Goal: Information Seeking & Learning: Learn about a topic

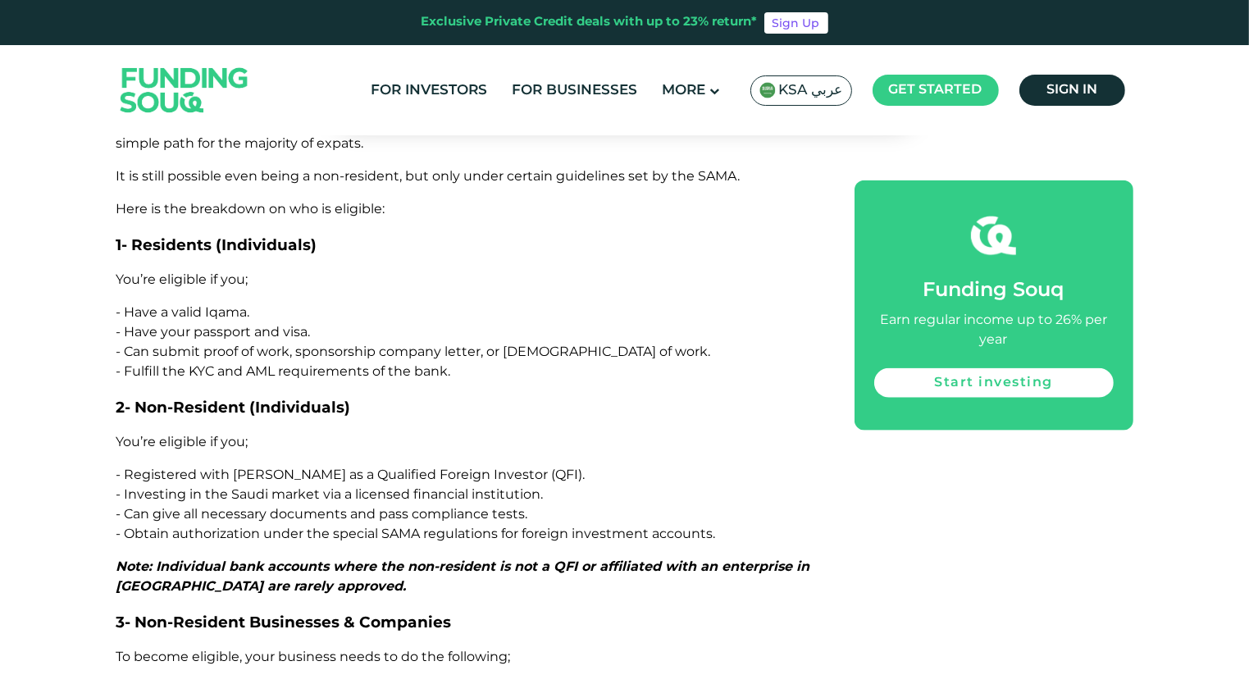
scroll to position [1969, 0]
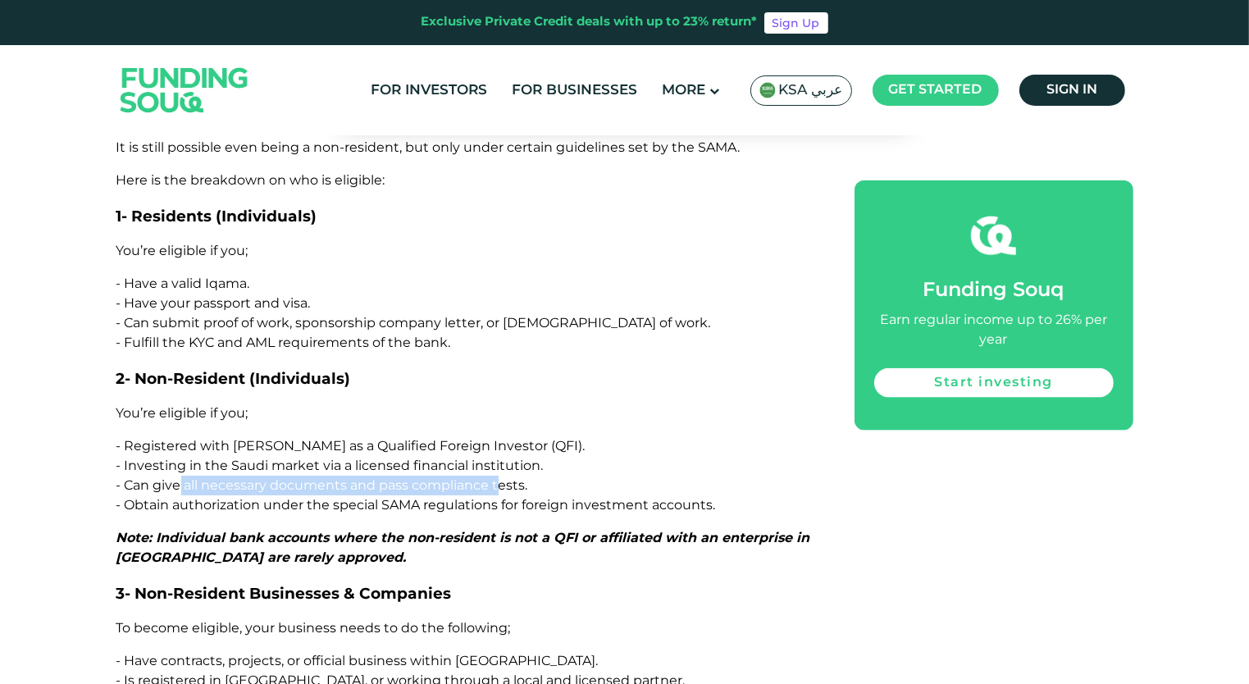
drag, startPoint x: 183, startPoint y: 409, endPoint x: 500, endPoint y: 412, distance: 316.6
click at [500, 477] on span "- Can give all necessary documents and pass compliance tests." at bounding box center [322, 485] width 412 height 16
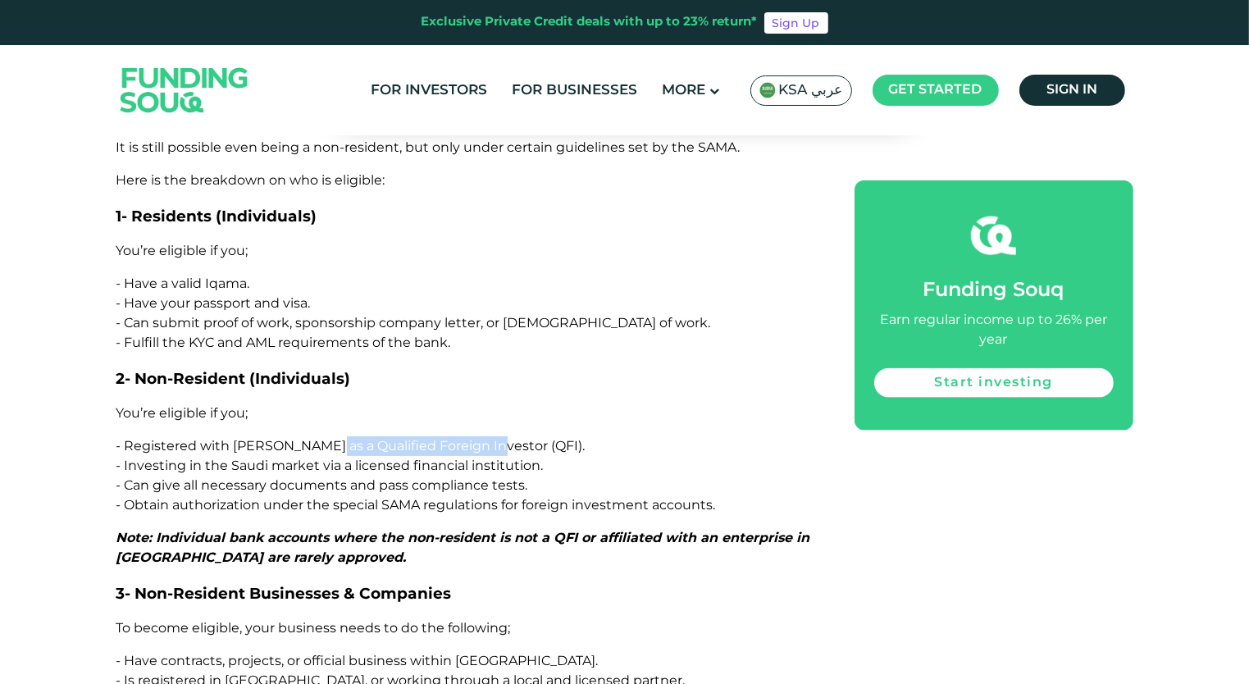
drag, startPoint x: 322, startPoint y: 367, endPoint x: 489, endPoint y: 369, distance: 167.3
click at [489, 438] on span "- Registered with [PERSON_NAME] as a Qualified Foreign Investor (QFI)." at bounding box center [350, 446] width 469 height 16
copy span "Qualified Foreign Investor"
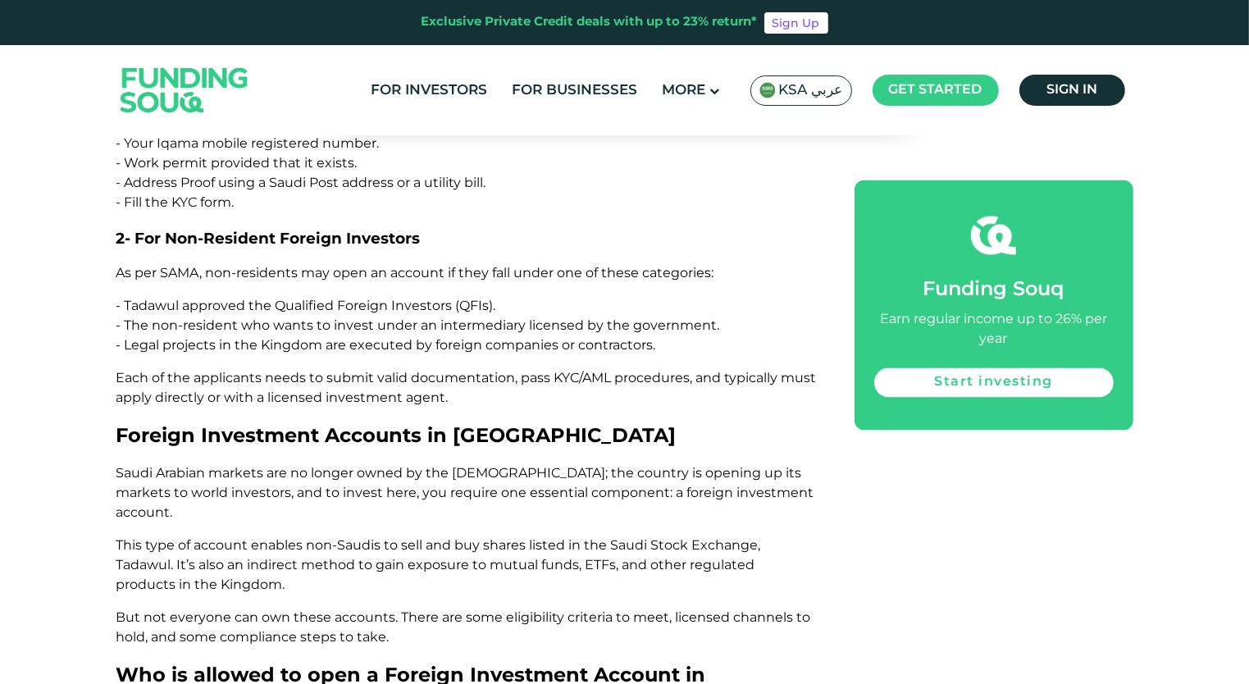
scroll to position [2953, 0]
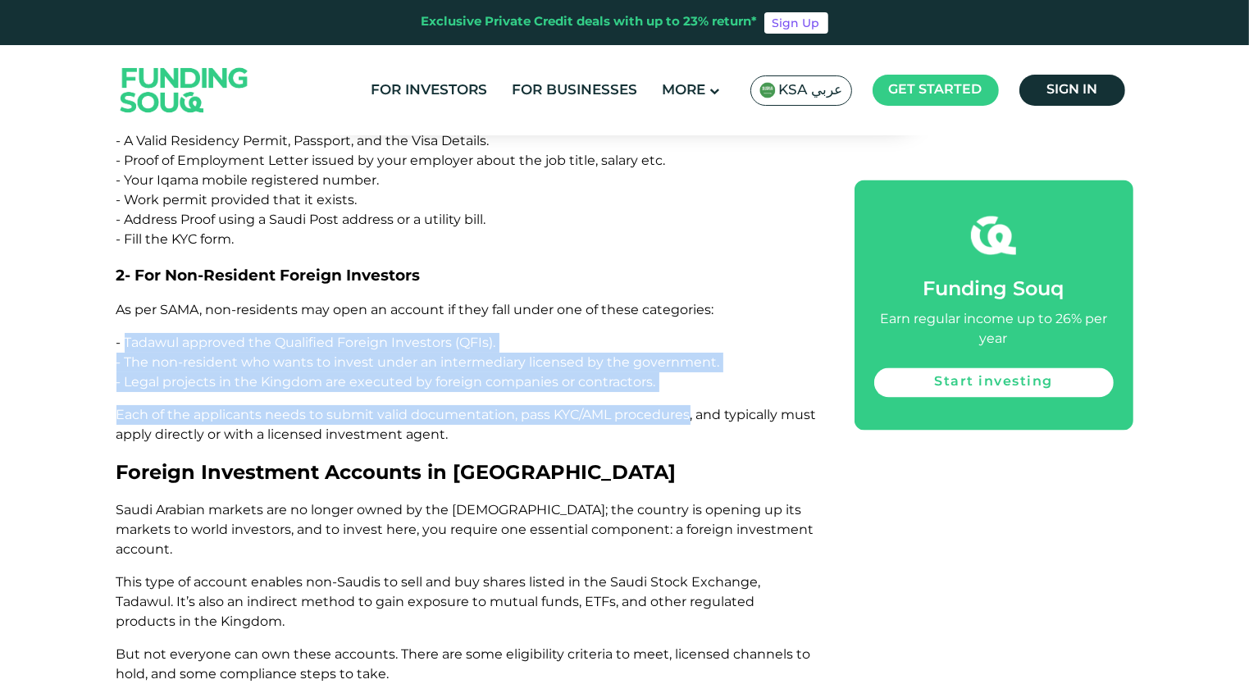
drag, startPoint x: 127, startPoint y: 258, endPoint x: 687, endPoint y: 316, distance: 563.2
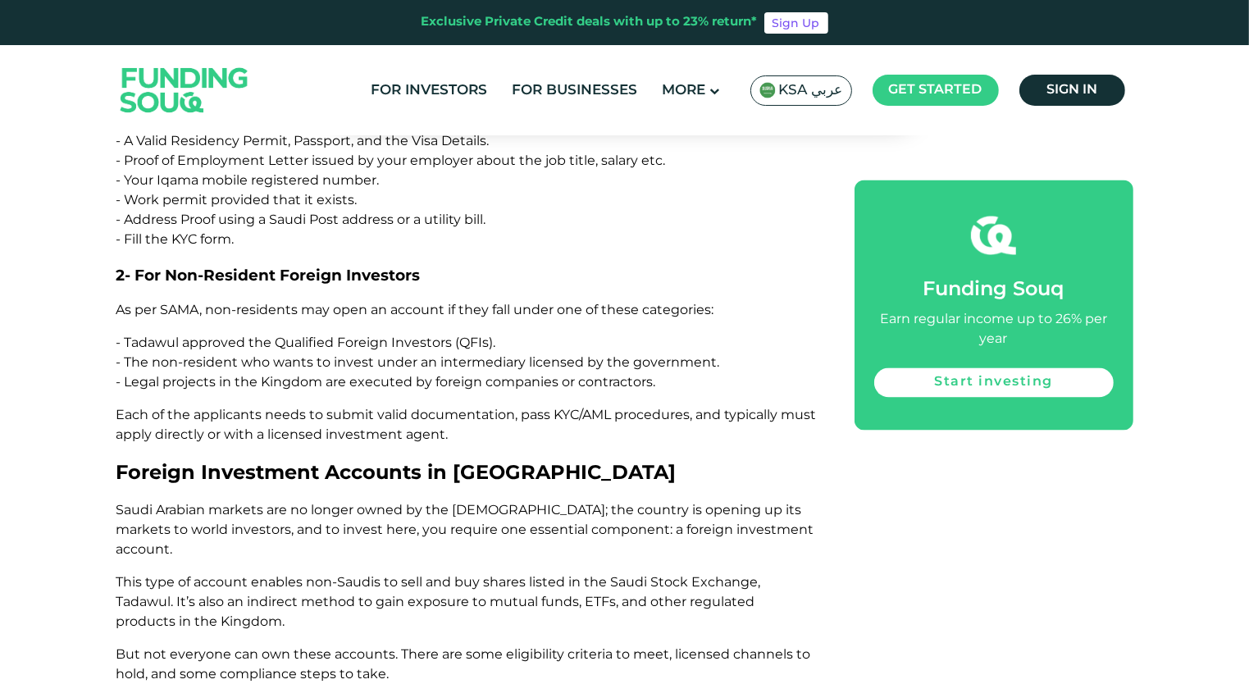
drag, startPoint x: 687, startPoint y: 316, endPoint x: 655, endPoint y: 363, distance: 57.1
click at [655, 405] on p "Each of the applicants needs to submit valid documentation, pass KYC/AML proced…" at bounding box center [466, 424] width 701 height 39
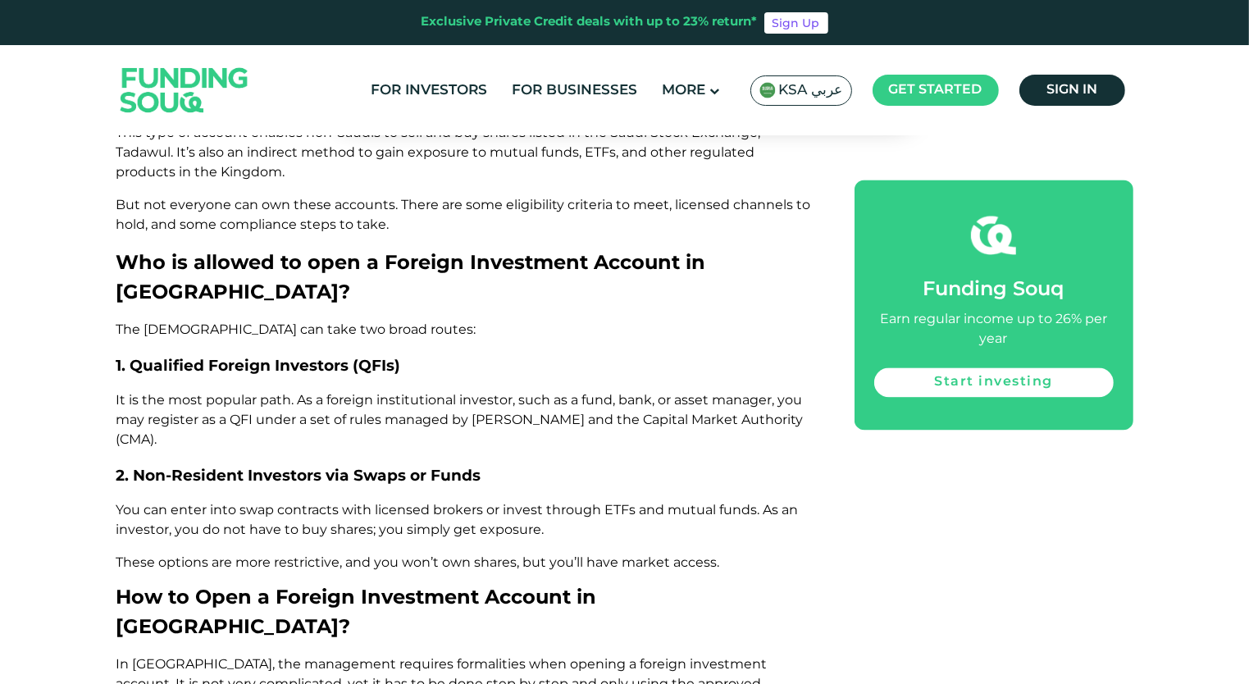
scroll to position [3411, 0]
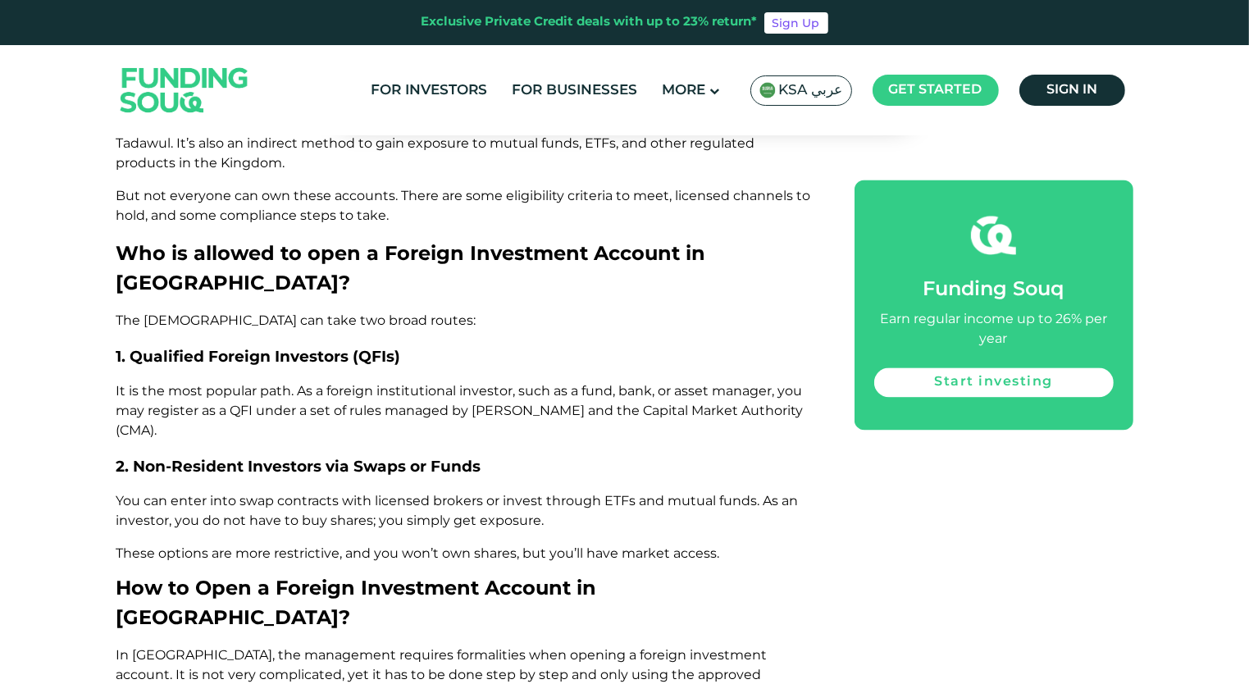
click at [132, 241] on span "Who is allowed to open a Foreign Investment Account in [GEOGRAPHIC_DATA]?" at bounding box center [411, 267] width 590 height 53
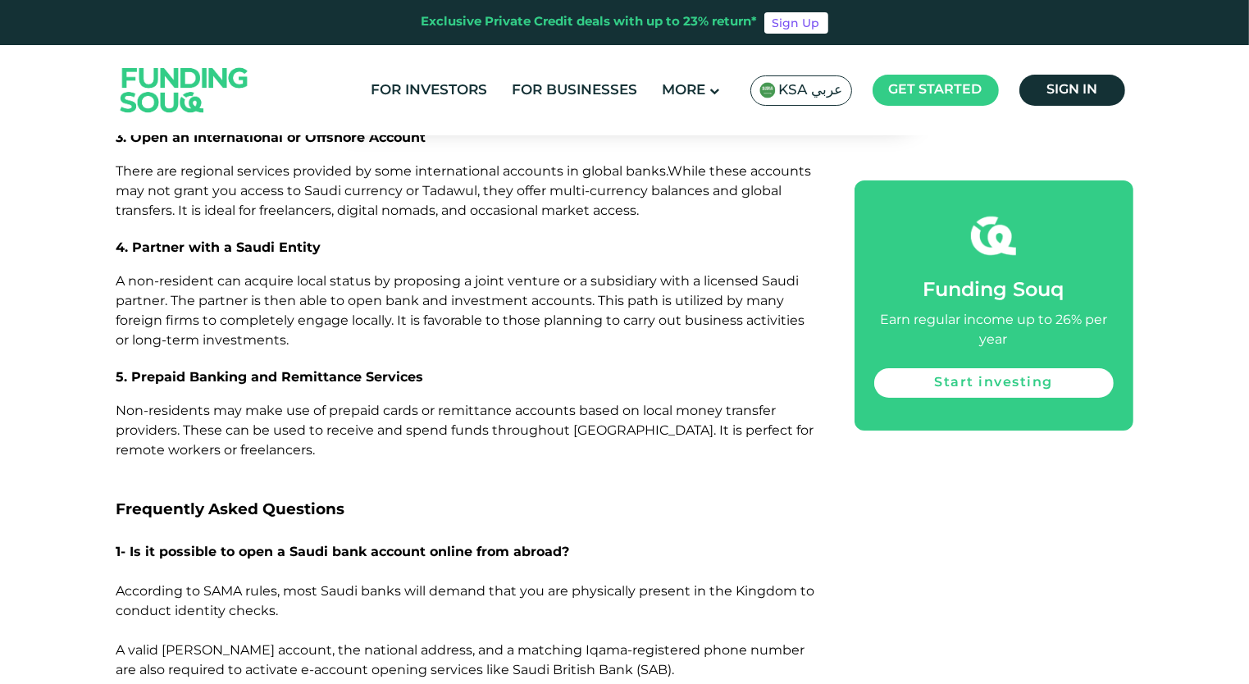
scroll to position [6200, 0]
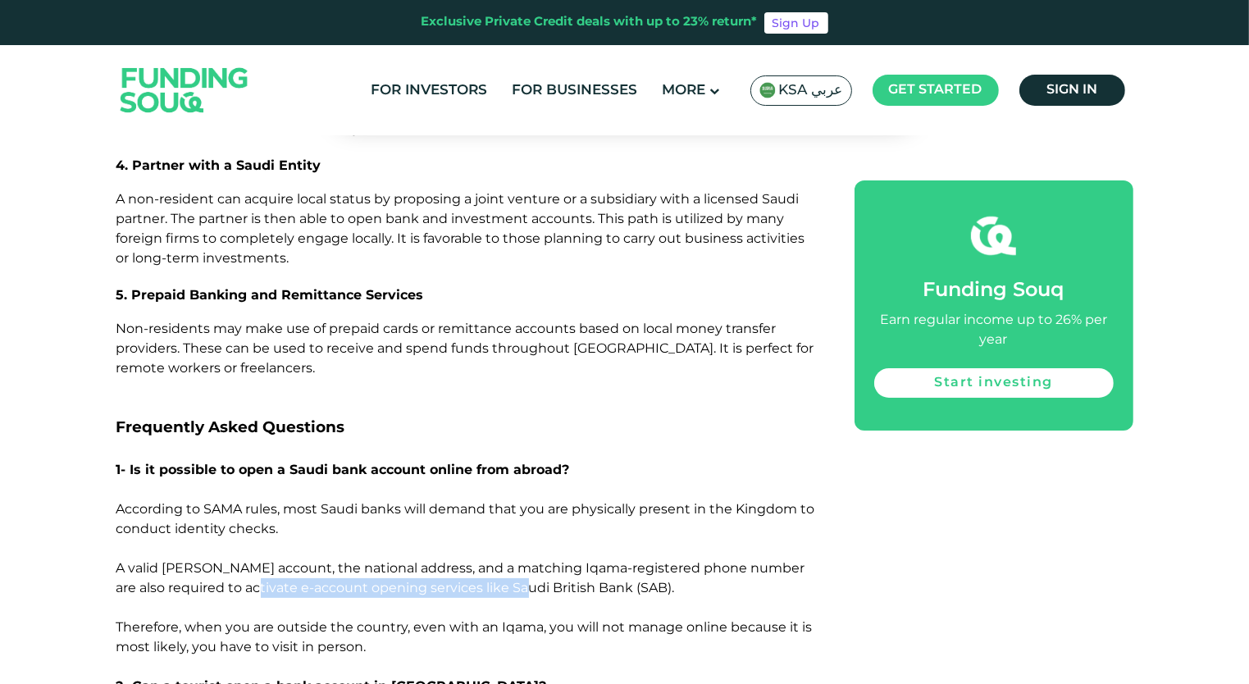
drag, startPoint x: 247, startPoint y: 379, endPoint x: 516, endPoint y: 376, distance: 269.1
click at [516, 501] on span "According to SAMA rules, most Saudi banks will demand that you are physically p…" at bounding box center [465, 577] width 699 height 153
drag, startPoint x: 516, startPoint y: 376, endPoint x: 473, endPoint y: 404, distance: 51.4
click at [473, 500] on p "According to SAMA rules, most Saudi banks will demand that you are physically p…" at bounding box center [466, 578] width 701 height 157
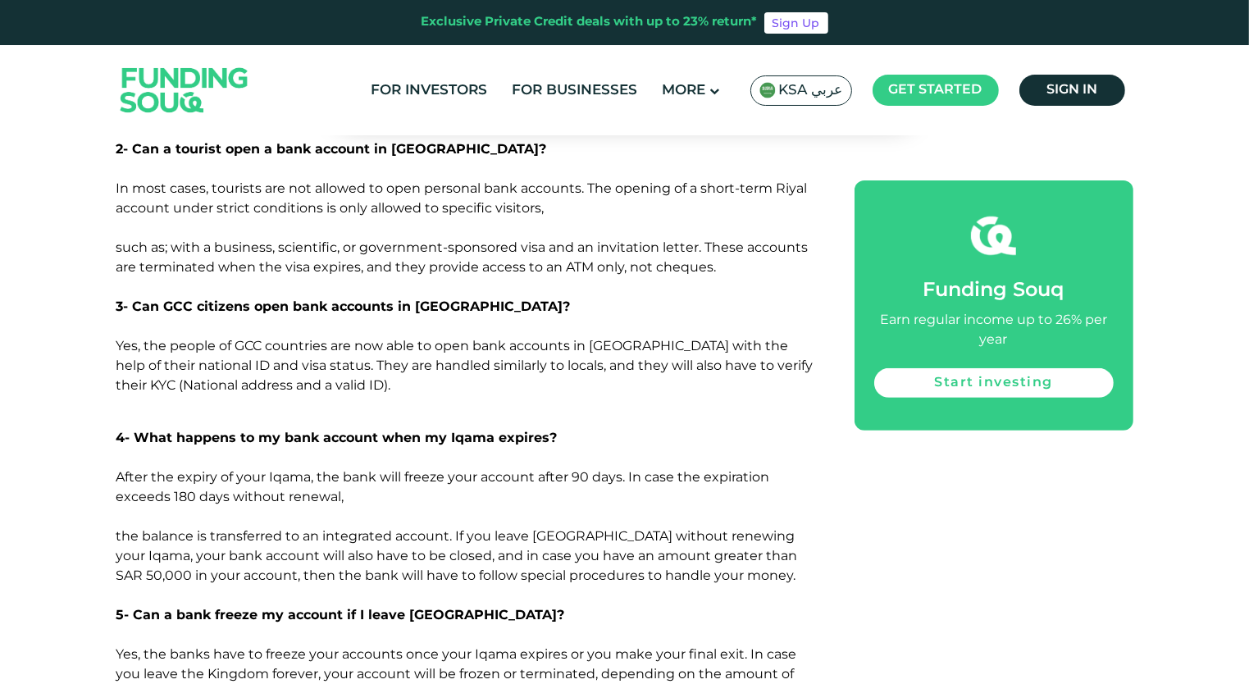
scroll to position [6774, 0]
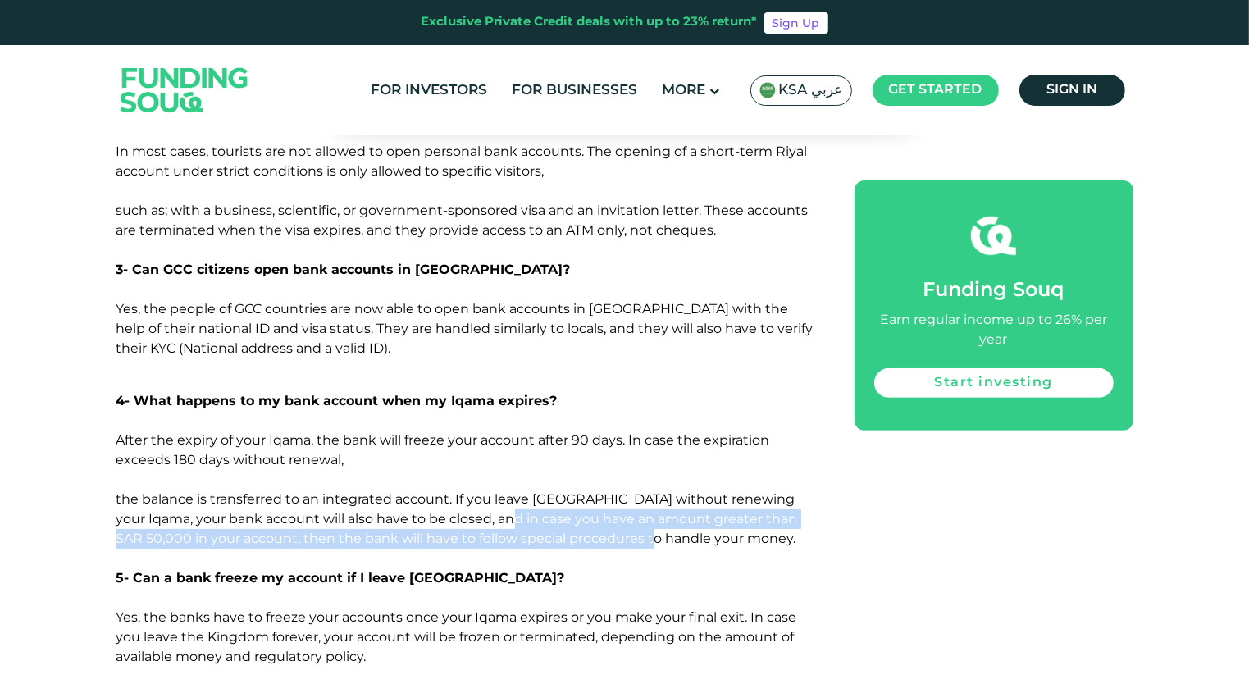
drag, startPoint x: 549, startPoint y: 307, endPoint x: 598, endPoint y: 336, distance: 57.4
click at [598, 432] on span "After the expiry of your Iqama, the bank will freeze your account after 90 days…" at bounding box center [457, 489] width 682 height 114
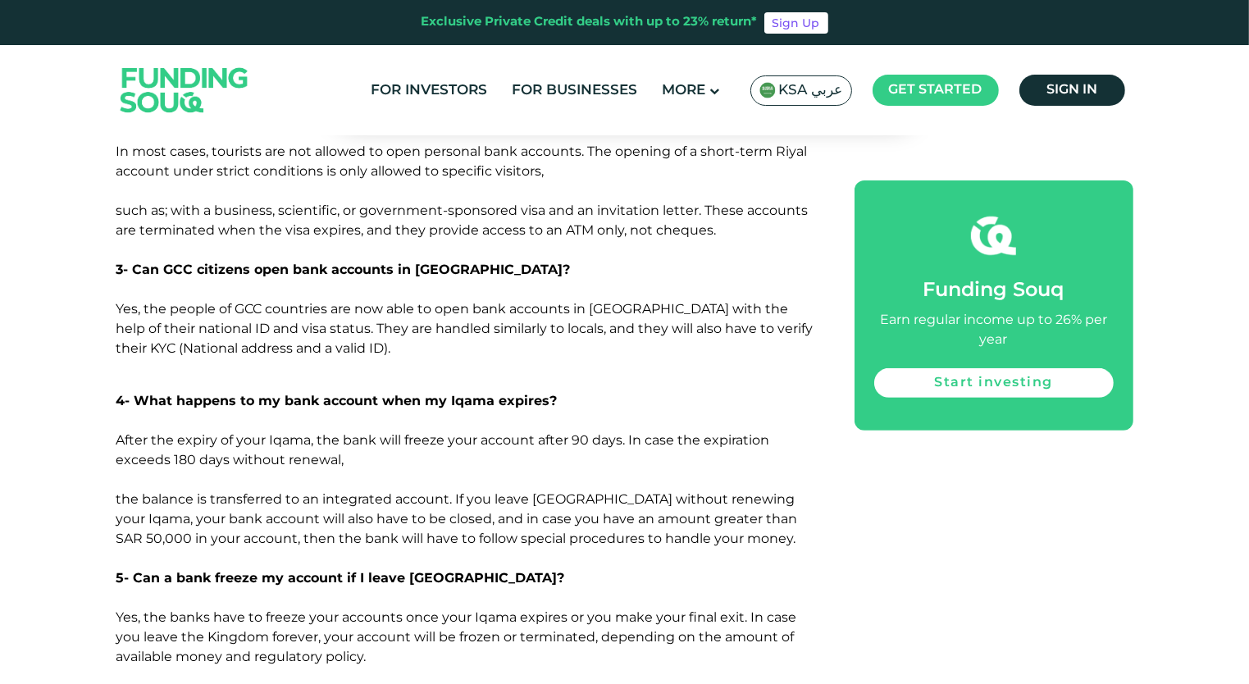
drag, startPoint x: 598, startPoint y: 336, endPoint x: 563, endPoint y: 362, distance: 43.5
click at [563, 568] on p "5- Can a bank freeze my account if I leave [GEOGRAPHIC_DATA]?" at bounding box center [466, 578] width 701 height 20
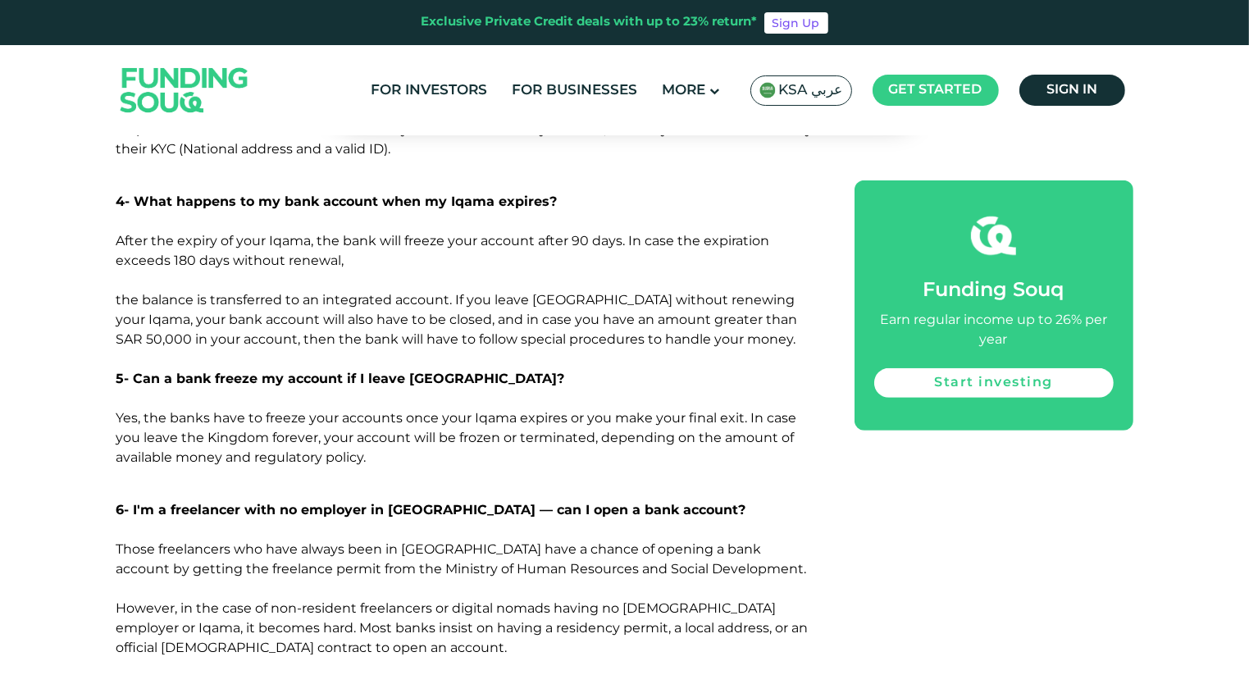
scroll to position [6938, 0]
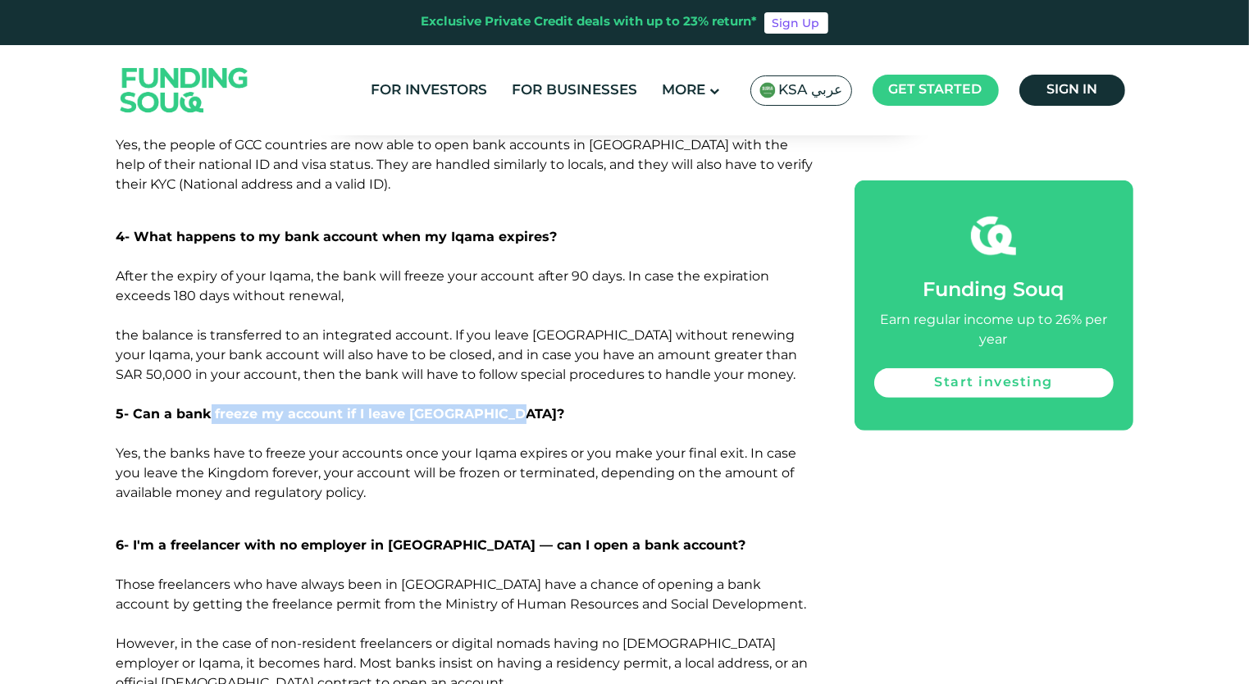
drag, startPoint x: 207, startPoint y: 206, endPoint x: 502, endPoint y: 198, distance: 295.4
click at [502, 404] on p "5- Can a bank freeze my account if I leave [GEOGRAPHIC_DATA]?" at bounding box center [466, 414] width 701 height 20
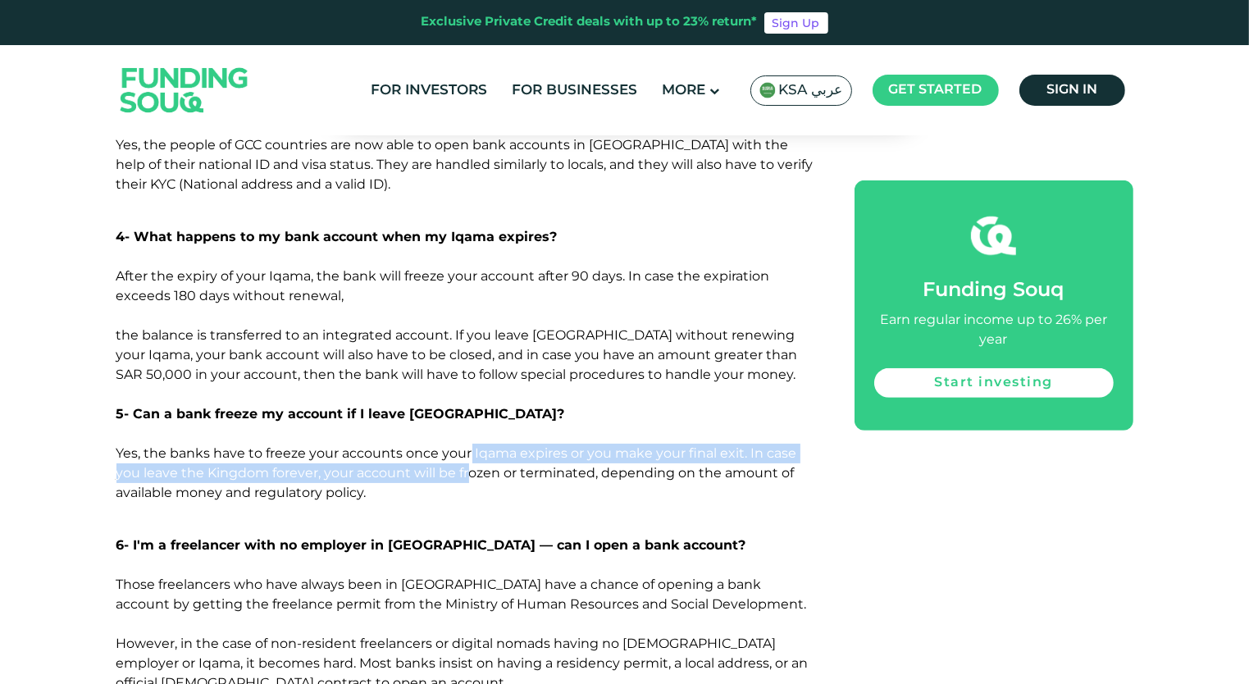
drag, startPoint x: 502, startPoint y: 198, endPoint x: 469, endPoint y: 256, distance: 66.8
click at [469, 444] on p "Yes, the banks have to freeze your accounts once your Iqama expires or you make…" at bounding box center [466, 473] width 701 height 59
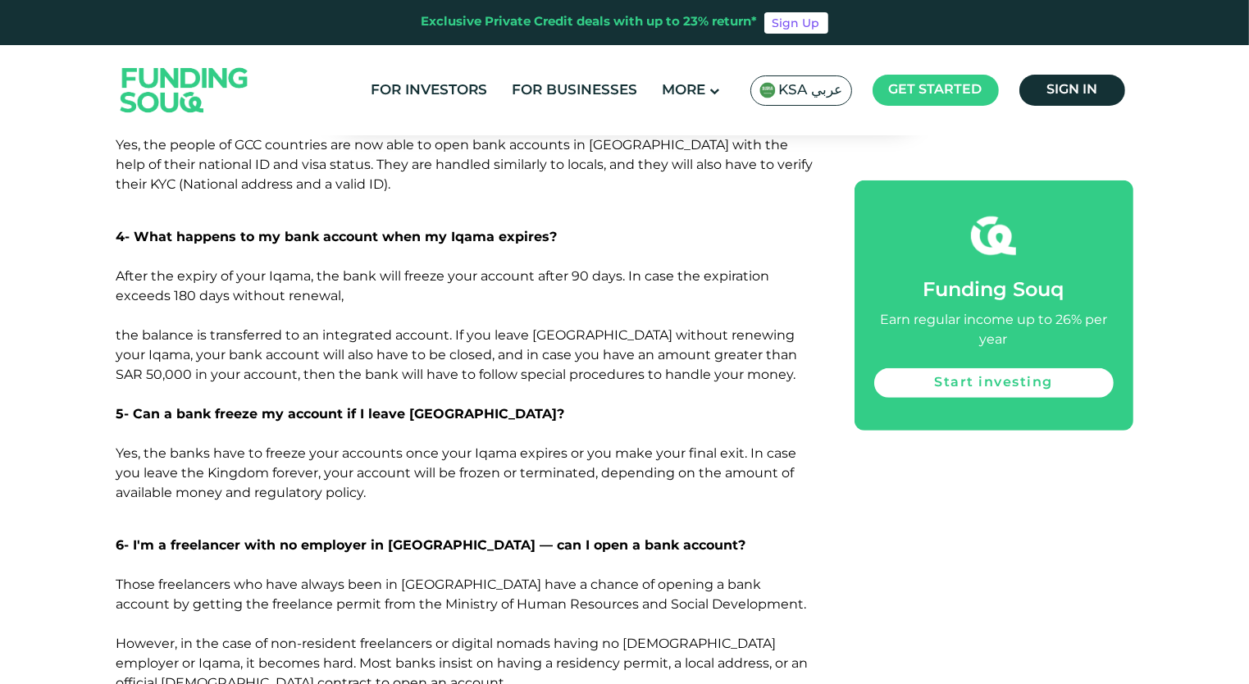
click at [183, 424] on p at bounding box center [466, 434] width 701 height 20
drag, startPoint x: 134, startPoint y: 203, endPoint x: 561, endPoint y: 198, distance: 427.4
click at [561, 404] on p "5- Can a bank freeze my account if I leave [GEOGRAPHIC_DATA]?" at bounding box center [466, 414] width 701 height 20
click at [135, 406] on span "5- Can a bank freeze my account if I leave [GEOGRAPHIC_DATA]?" at bounding box center [340, 414] width 449 height 16
drag, startPoint x: 104, startPoint y: 206, endPoint x: 97, endPoint y: 228, distance: 23.3
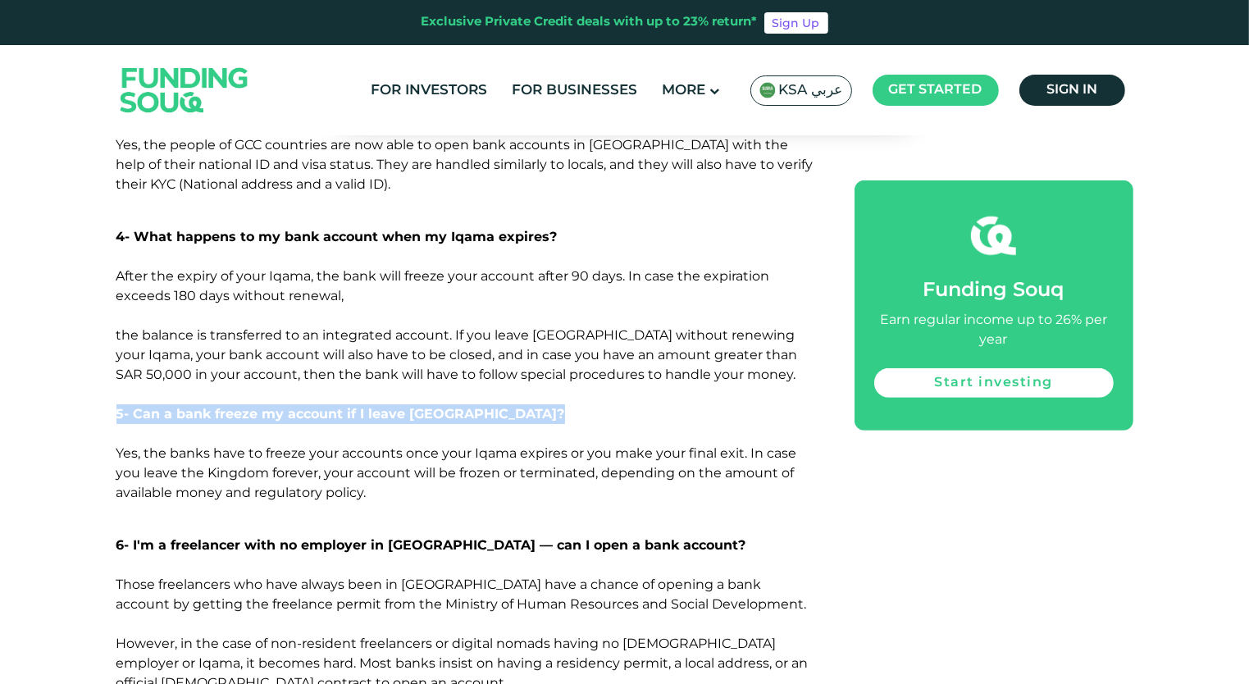
drag, startPoint x: 97, startPoint y: 228, endPoint x: 377, endPoint y: 280, distance: 285.2
click at [377, 444] on p "Yes, the banks have to freeze your accounts once your Iqama expires or you make…" at bounding box center [466, 473] width 701 height 59
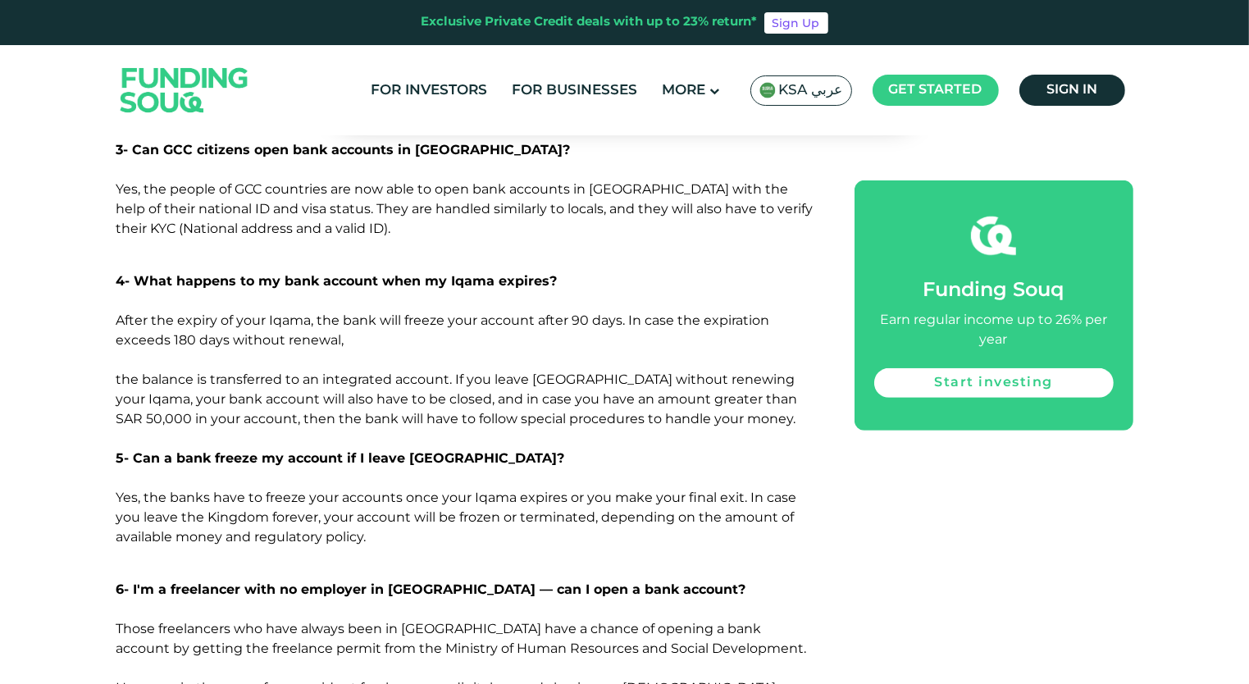
scroll to position [6856, 0]
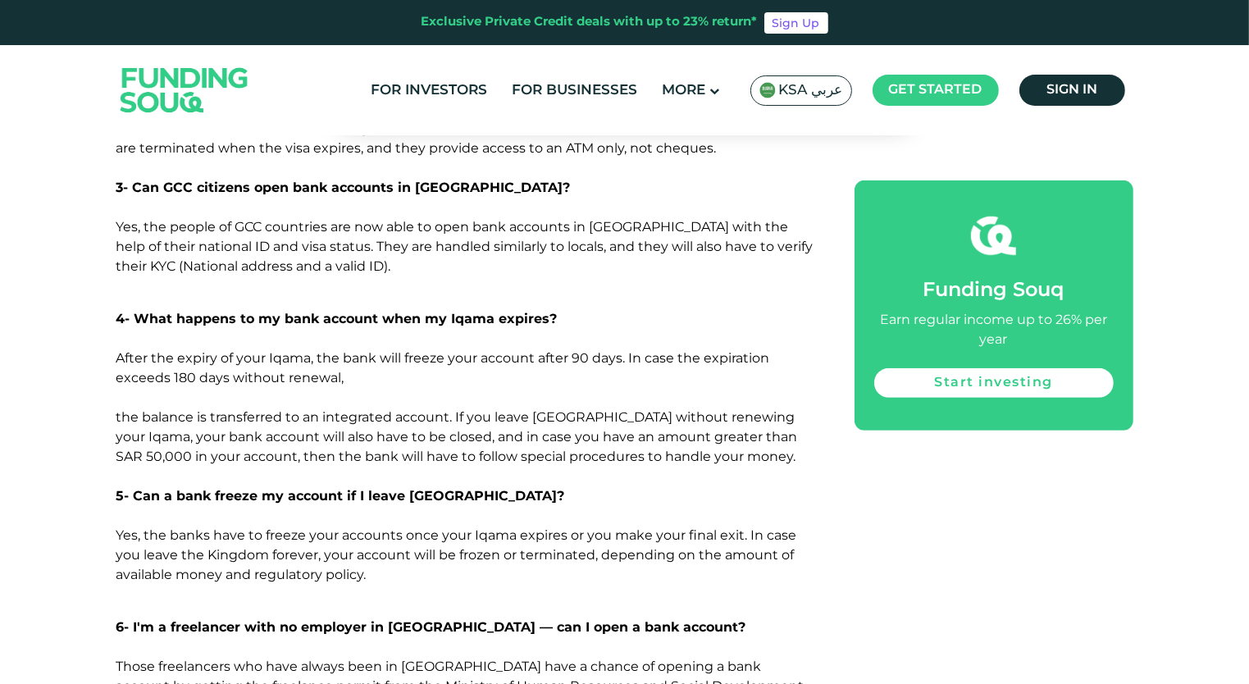
drag, startPoint x: 266, startPoint y: 558, endPoint x: 220, endPoint y: 532, distance: 52.9
drag, startPoint x: 220, startPoint y: 532, endPoint x: 238, endPoint y: 554, distance: 28.6
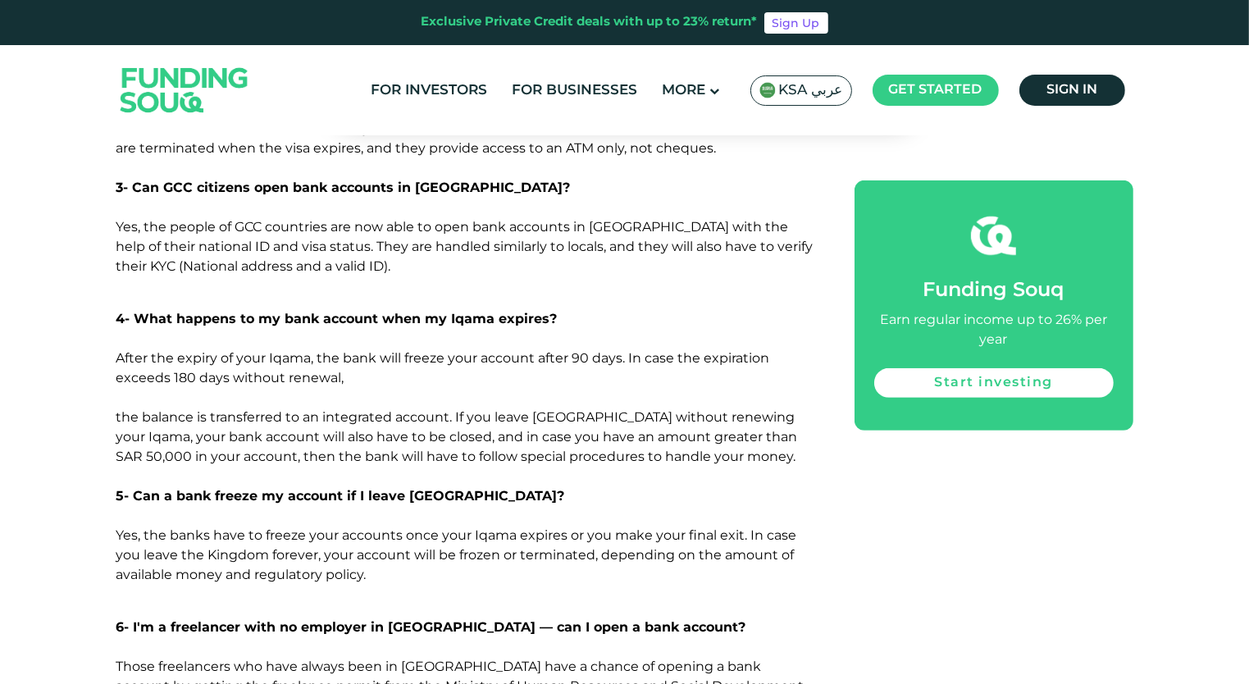
drag, startPoint x: 223, startPoint y: 536, endPoint x: 259, endPoint y: 558, distance: 41.9
drag, startPoint x: 259, startPoint y: 558, endPoint x: 246, endPoint y: 569, distance: 17.4
drag, startPoint x: 262, startPoint y: 554, endPoint x: 220, endPoint y: 536, distance: 46.6
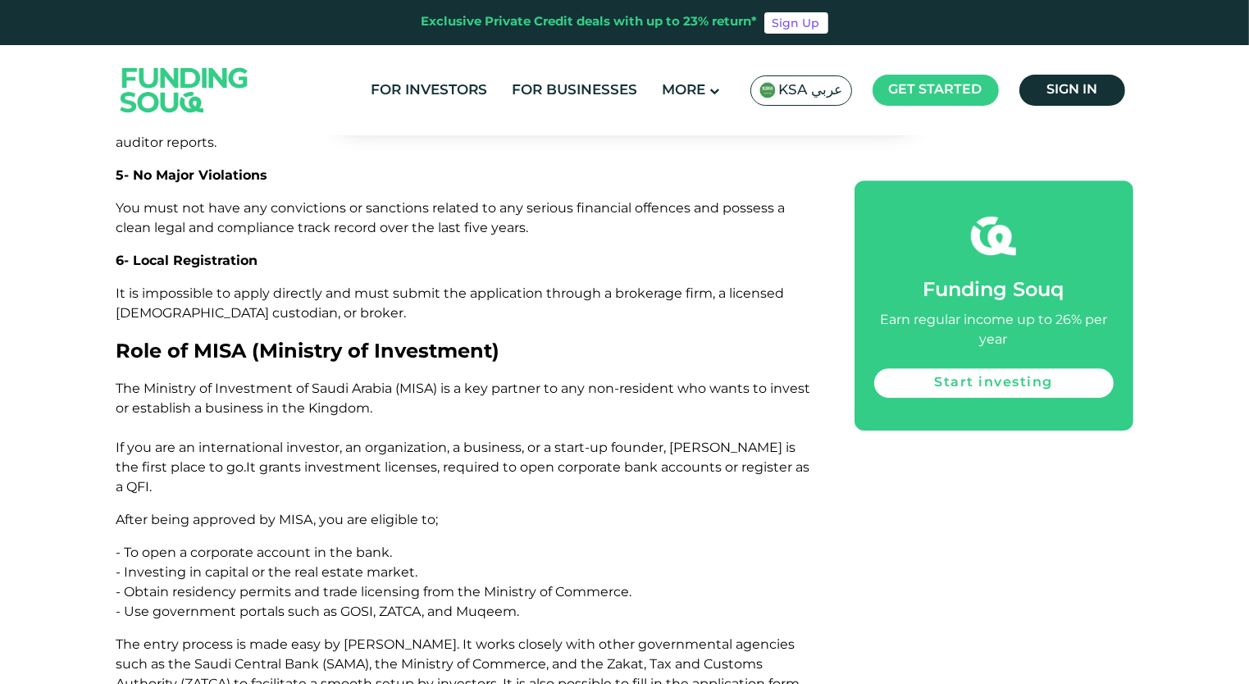
scroll to position [5052, 0]
